Goal: Transaction & Acquisition: Purchase product/service

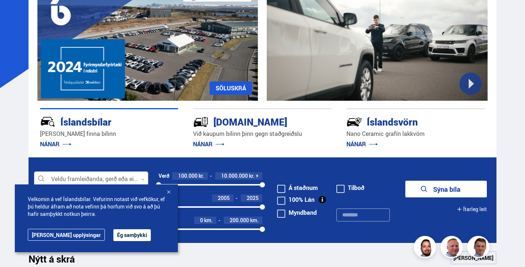
scroll to position [74, 0]
drag, startPoint x: 101, startPoint y: 236, endPoint x: 105, endPoint y: 235, distance: 3.7
click at [113, 236] on button "Ég samþykki" at bounding box center [131, 235] width 37 height 12
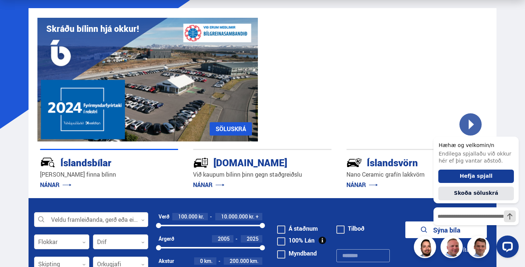
scroll to position [0, 0]
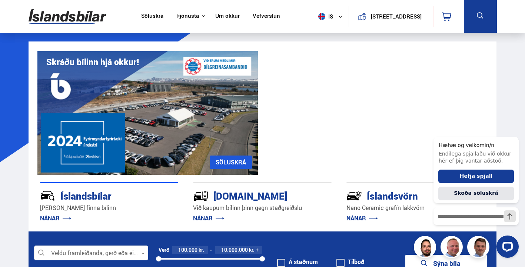
click at [153, 19] on link "Söluskrá" at bounding box center [152, 17] width 22 height 8
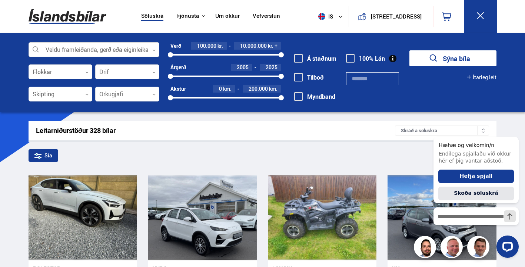
click at [146, 53] on div at bounding box center [94, 50] width 131 height 15
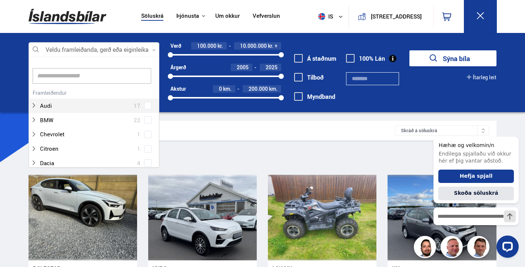
scroll to position [110, 128]
click at [76, 108] on div at bounding box center [87, 105] width 112 height 11
click at [147, 106] on div "Audi 17 Audi A3 5 Audi A6 1 Audi e-tron 6 Audi Q5 1 Audi Q7 3 Audi Q8 1" at bounding box center [94, 142] width 130 height 111
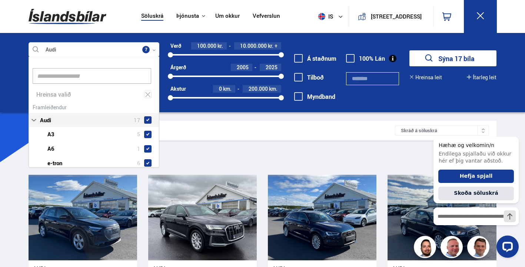
click at [463, 60] on button "Sýna 17 bíla" at bounding box center [452, 58] width 87 height 16
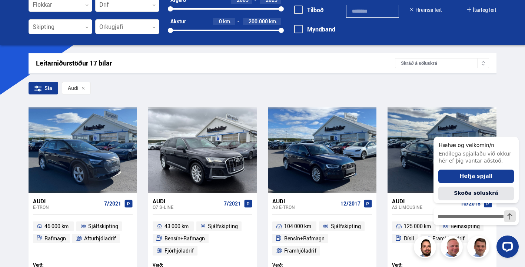
scroll to position [74, 0]
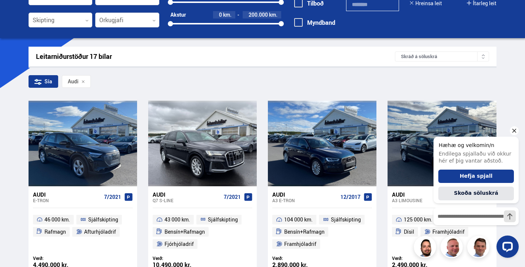
click at [512, 131] on icon "Hide greeting" at bounding box center [513, 130] width 9 height 9
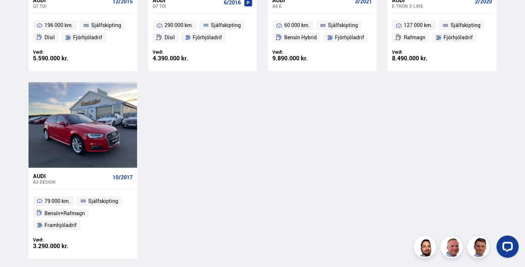
scroll to position [815, 0]
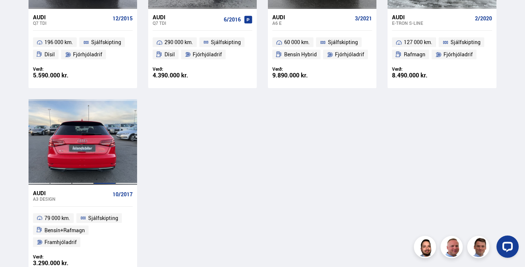
click at [96, 170] on div at bounding box center [105, 141] width 22 height 85
